Goal: Task Accomplishment & Management: Use online tool/utility

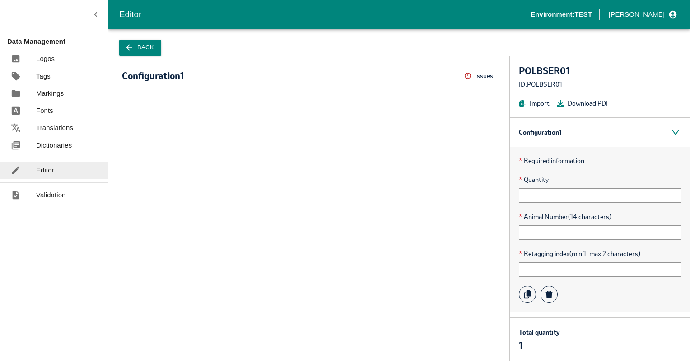
click at [137, 42] on button "Back" at bounding box center [140, 48] width 42 height 16
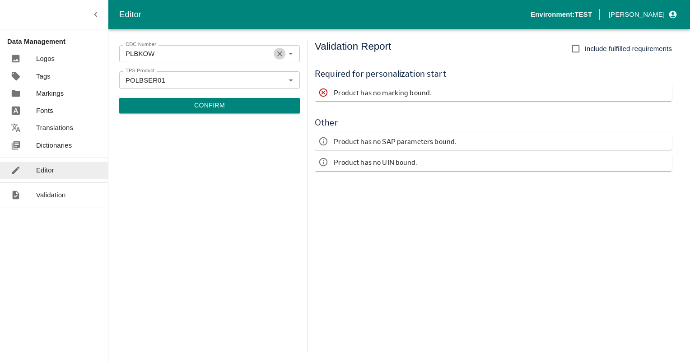
click at [280, 54] on icon "Clear" at bounding box center [279, 53] width 5 height 5
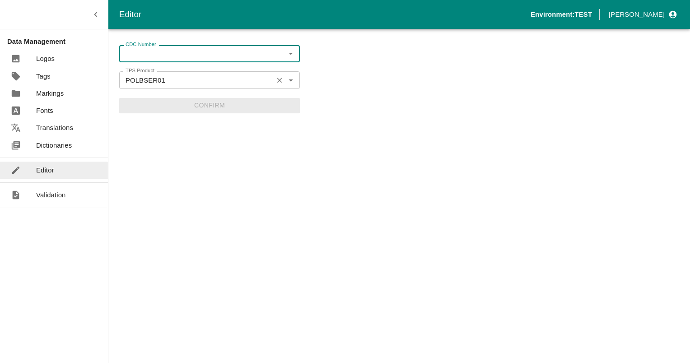
click at [282, 77] on icon "Clear" at bounding box center [279, 80] width 9 height 9
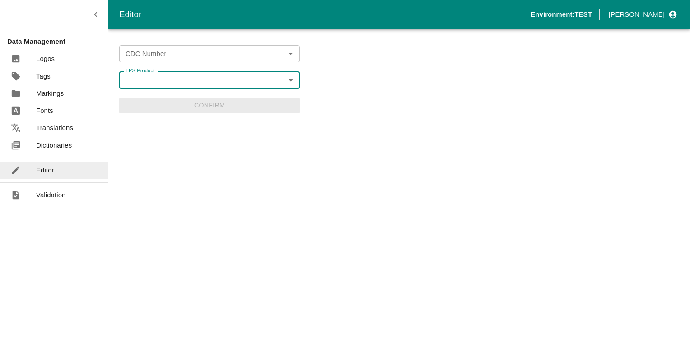
click at [270, 82] on input "TPS Product" at bounding box center [202, 80] width 160 height 12
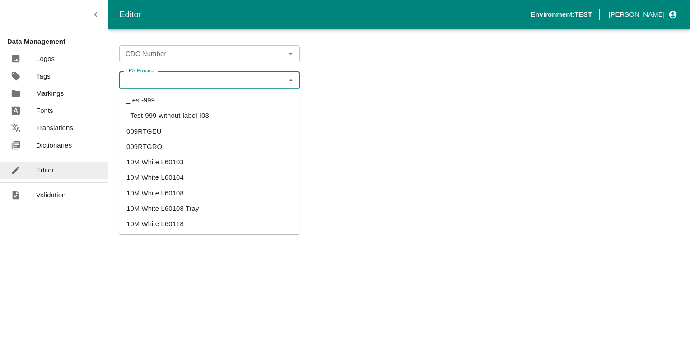
click at [221, 49] on input "CDC Number" at bounding box center [202, 54] width 160 height 12
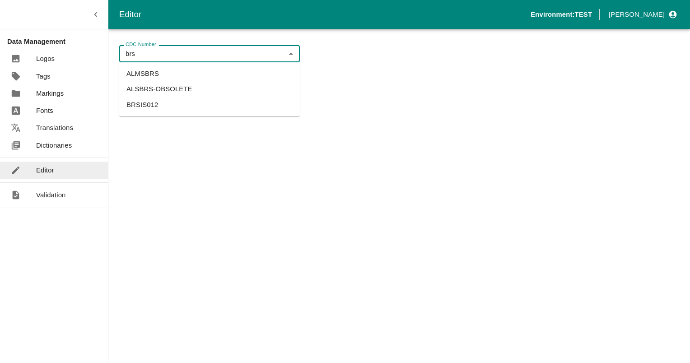
click at [140, 108] on li "BRSIS012" at bounding box center [209, 104] width 181 height 15
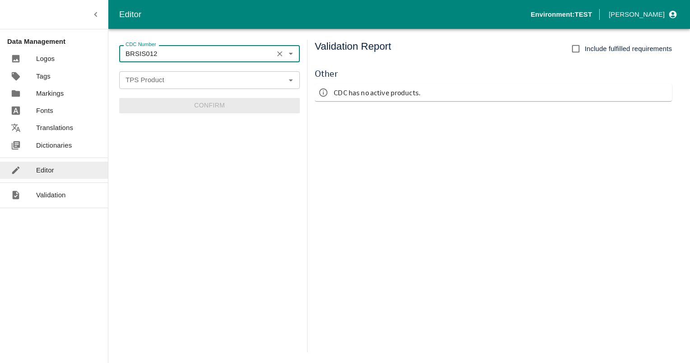
type input "BRSIS012"
click at [175, 83] on input "TPS Product" at bounding box center [202, 80] width 160 height 12
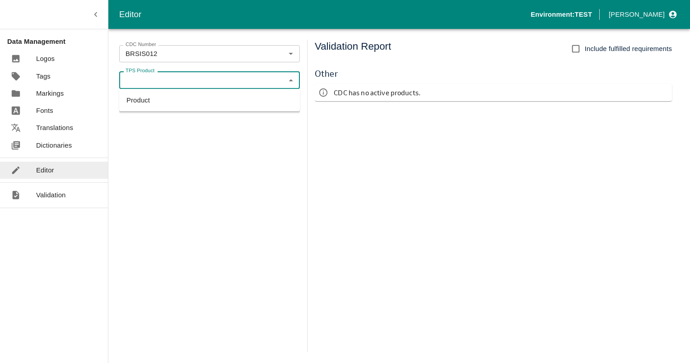
click at [150, 101] on li "Product" at bounding box center [209, 100] width 181 height 15
type input "Product"
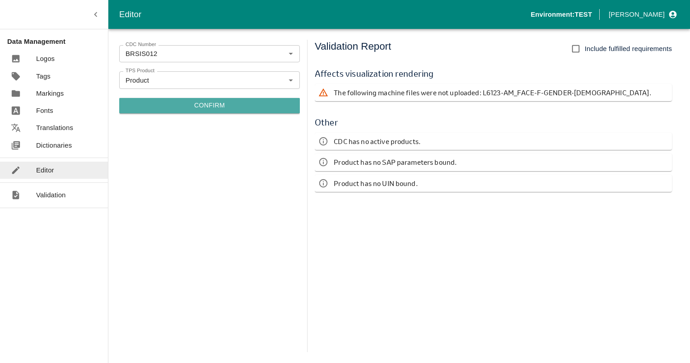
click at [197, 101] on button "Confirm" at bounding box center [209, 105] width 181 height 15
